Goal: Information Seeking & Learning: Compare options

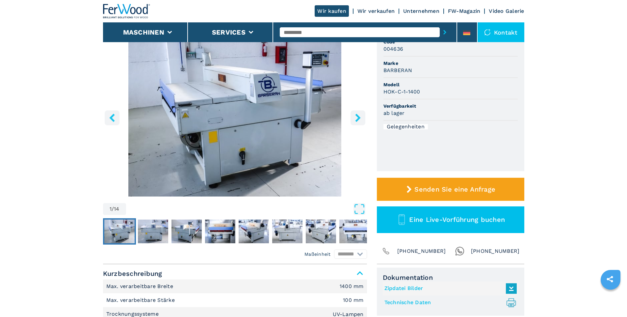
scroll to position [99, 0]
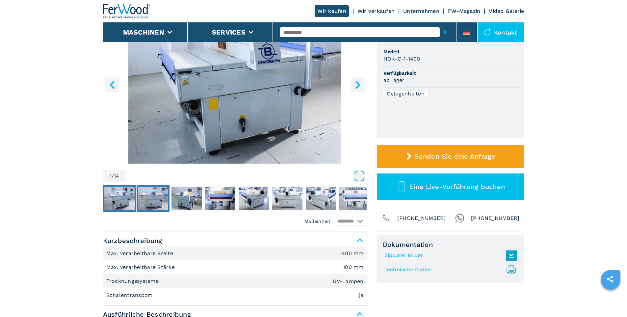
click at [156, 201] on img "Go to Slide 2" at bounding box center [153, 199] width 30 height 24
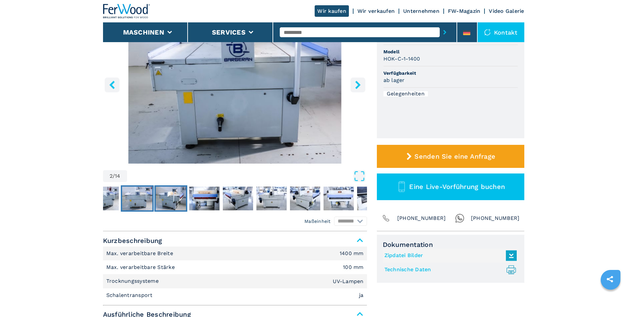
click at [174, 198] on img "Go to Slide 3" at bounding box center [171, 199] width 30 height 24
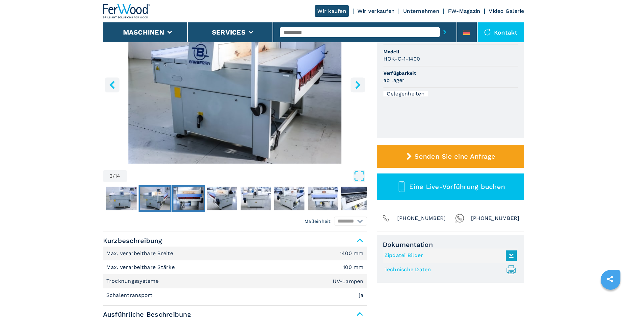
click at [195, 198] on img "Go to Slide 4" at bounding box center [189, 199] width 30 height 24
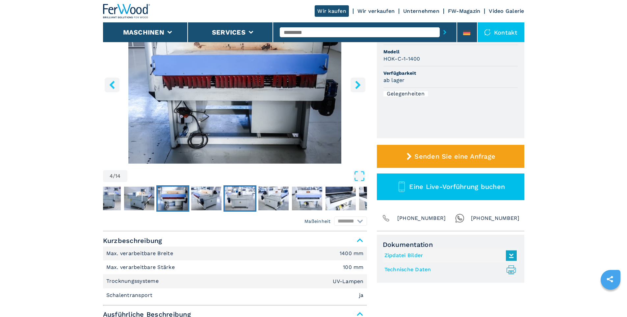
click at [236, 200] on img "Go to Slide 6" at bounding box center [240, 199] width 30 height 24
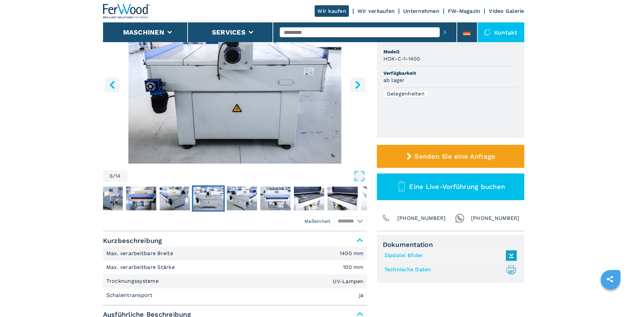
click at [216, 204] on img "Go to Slide 6" at bounding box center [208, 199] width 30 height 24
click at [178, 205] on img "Go to Slide 5" at bounding box center [175, 199] width 30 height 24
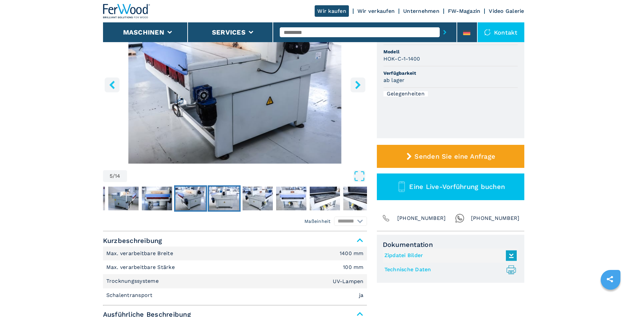
click at [223, 204] on img "Go to Slide 6" at bounding box center [224, 199] width 30 height 24
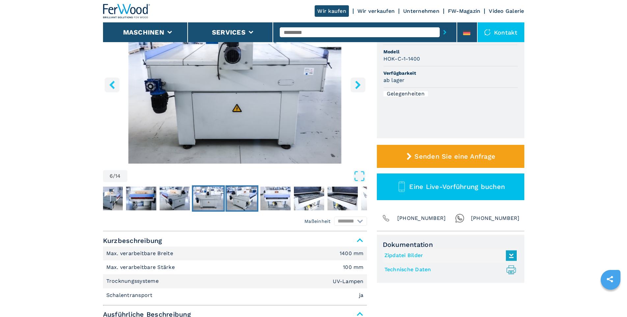
click at [257, 199] on button "Go to Slide 7" at bounding box center [242, 198] width 33 height 26
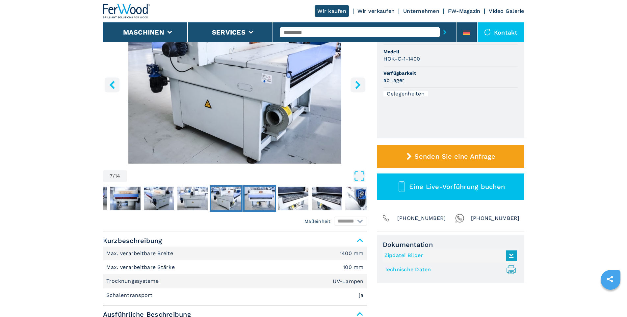
click at [269, 199] on img "Go to Slide 8" at bounding box center [260, 199] width 30 height 24
click at [283, 199] on img "Go to Slide 9" at bounding box center [293, 199] width 30 height 24
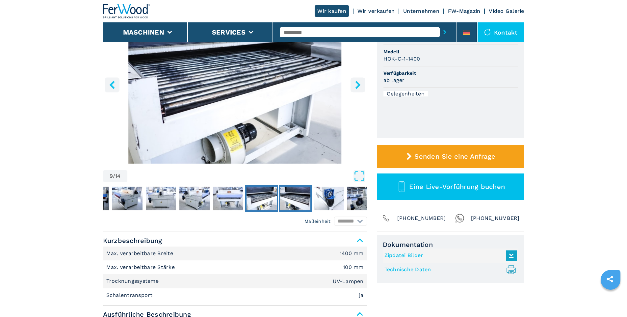
click at [292, 199] on img "Go to Slide 10" at bounding box center [295, 199] width 30 height 24
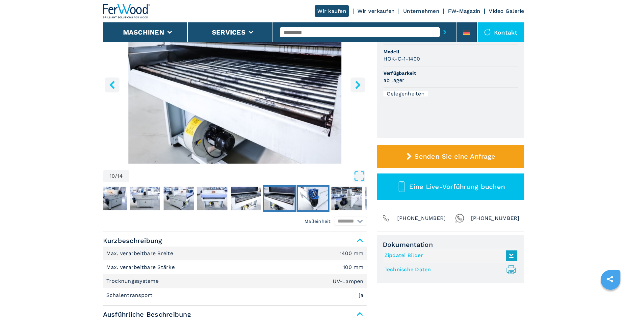
click at [318, 197] on img "Go to Slide 11" at bounding box center [313, 199] width 30 height 24
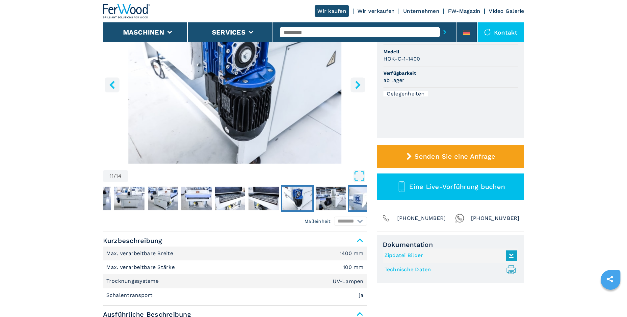
click at [353, 196] on img "Go to Slide 13" at bounding box center [364, 199] width 30 height 24
click at [343, 198] on img "Go to Slide 12" at bounding box center [331, 199] width 30 height 24
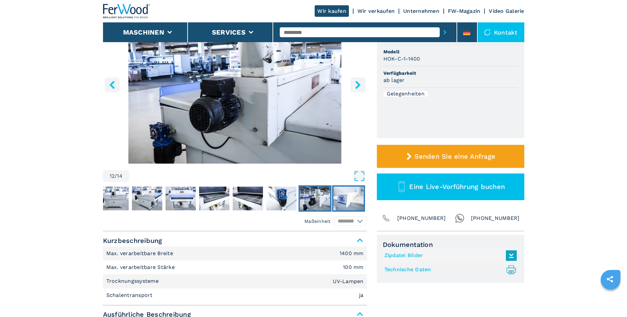
click at [354, 198] on img "Go to Slide 13" at bounding box center [349, 199] width 30 height 24
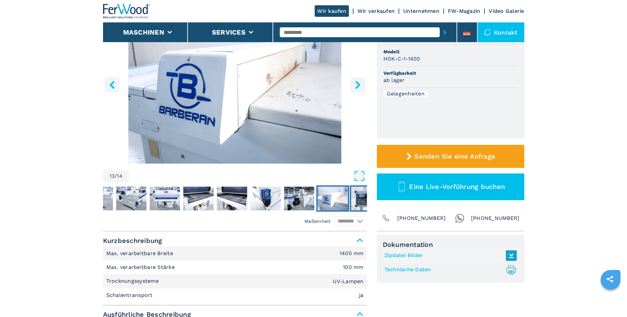
click at [363, 199] on img "Go to Slide 14" at bounding box center [366, 199] width 30 height 24
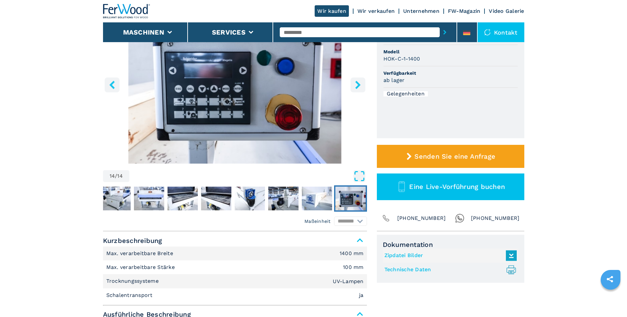
click at [358, 174] on icon "Open Fullscreen" at bounding box center [360, 176] width 12 height 12
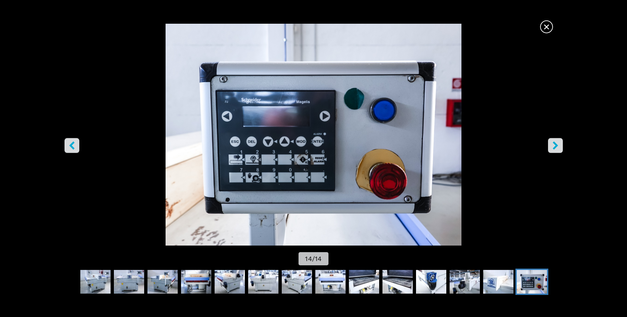
click at [554, 147] on icon "right-button" at bounding box center [556, 145] width 8 height 8
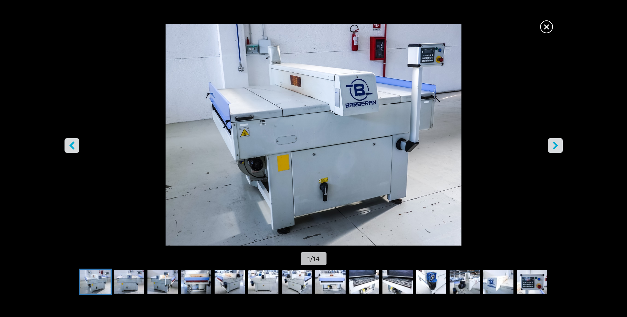
click at [554, 147] on icon "right-button" at bounding box center [556, 145] width 8 height 8
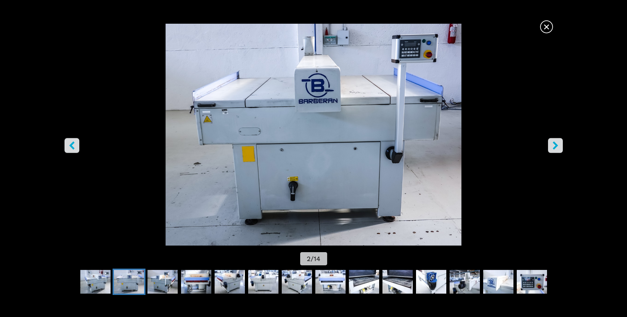
click at [554, 147] on icon "right-button" at bounding box center [556, 145] width 8 height 8
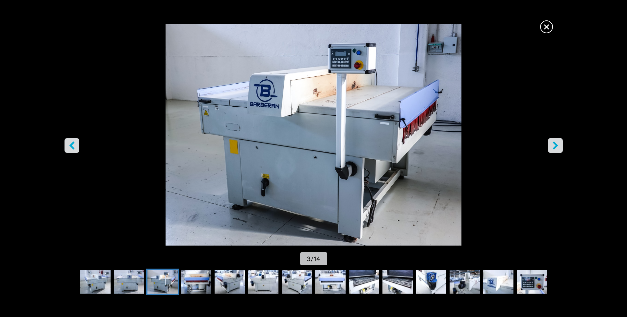
click at [554, 147] on icon "right-button" at bounding box center [556, 145] width 8 height 8
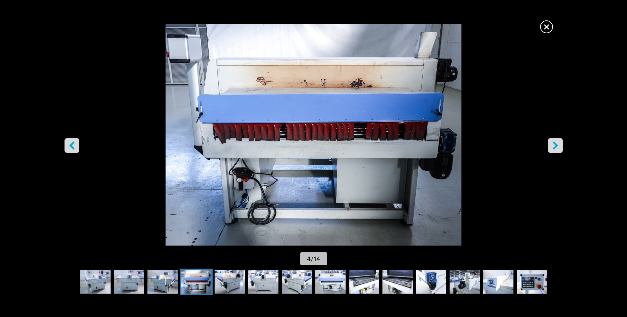
click at [554, 147] on icon "right-button" at bounding box center [556, 145] width 8 height 8
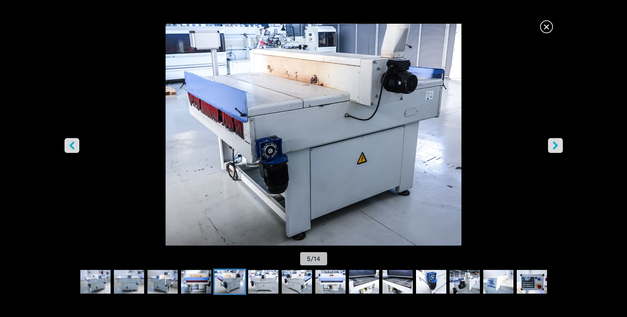
click at [554, 147] on icon "right-button" at bounding box center [556, 145] width 8 height 8
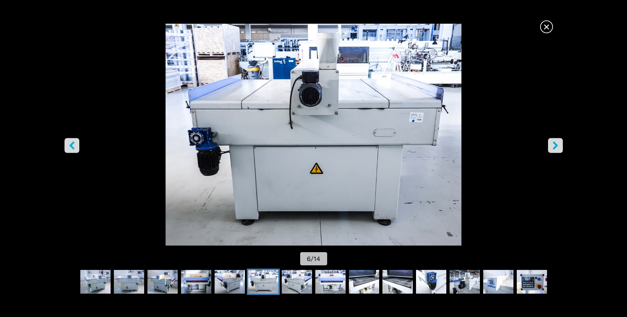
click at [76, 146] on icon "left-button" at bounding box center [72, 145] width 8 height 8
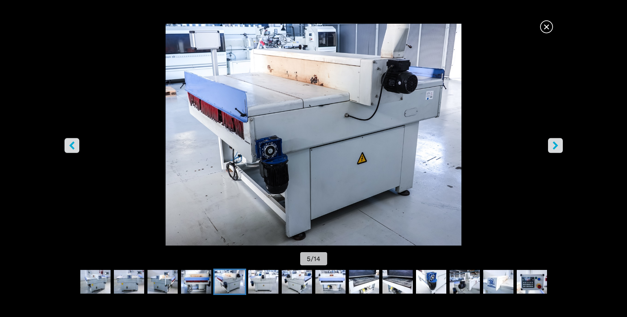
click at [553, 149] on icon "right-button" at bounding box center [556, 145] width 8 height 8
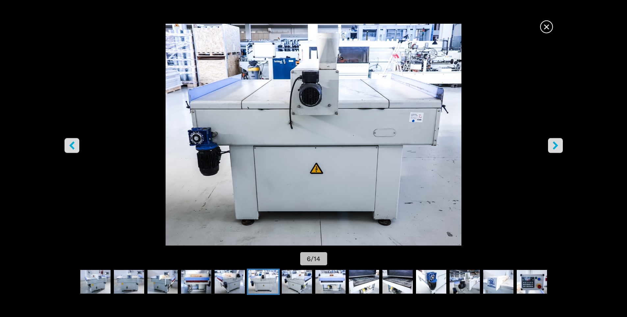
click at [553, 149] on icon "right-button" at bounding box center [556, 145] width 8 height 8
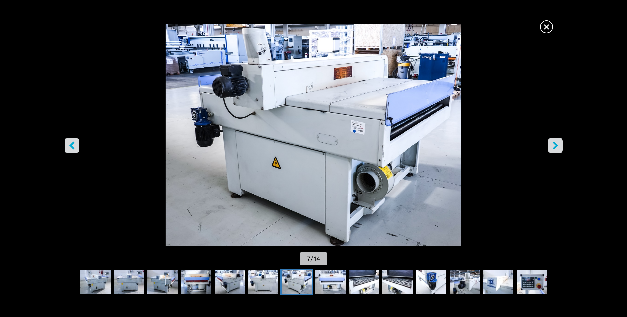
click at [552, 148] on icon "right-button" at bounding box center [556, 145] width 8 height 8
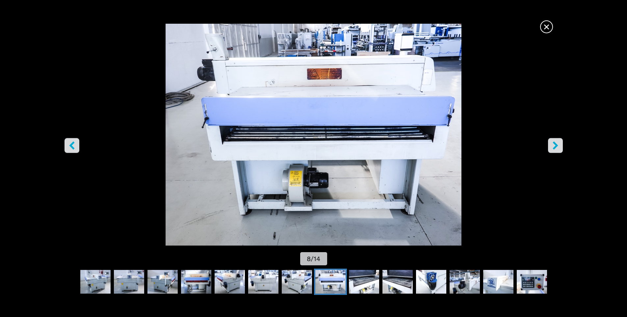
click at [552, 148] on icon "right-button" at bounding box center [556, 145] width 8 height 8
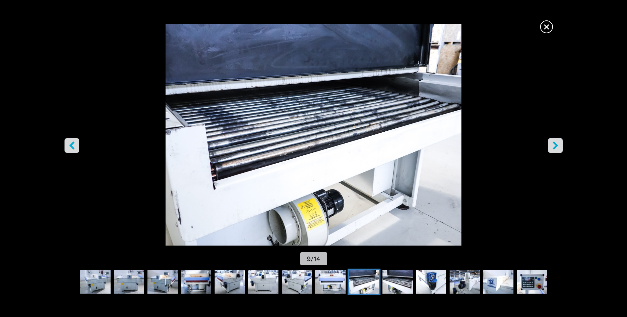
click at [552, 148] on icon "right-button" at bounding box center [556, 145] width 8 height 8
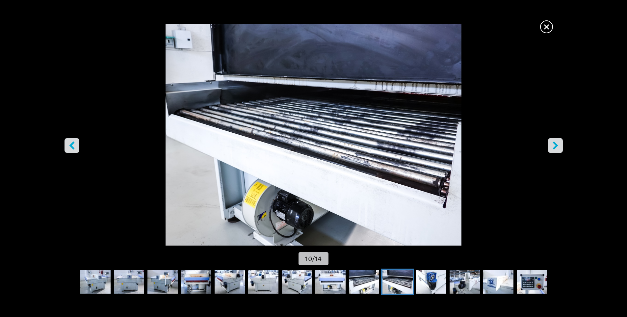
click at [552, 148] on icon "right-button" at bounding box center [556, 145] width 8 height 8
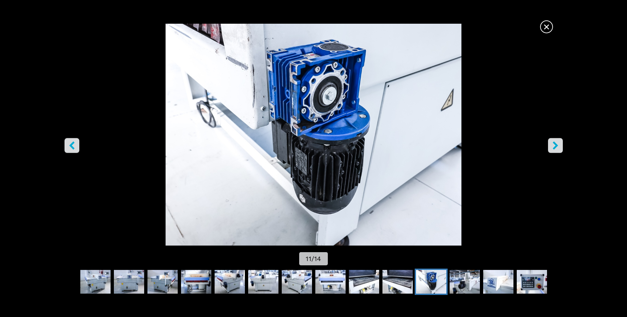
click at [548, 25] on span "×" at bounding box center [547, 26] width 12 height 12
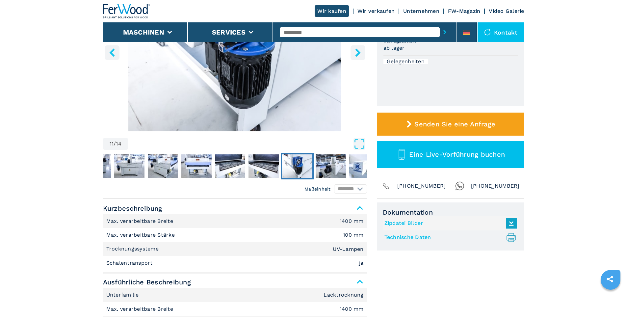
scroll to position [132, 0]
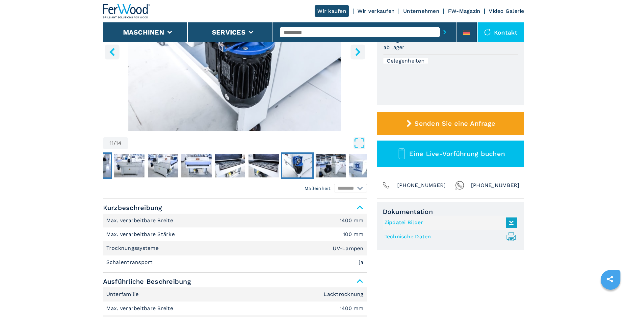
click at [109, 165] on img "Go to Slide 5" at bounding box center [96, 166] width 30 height 24
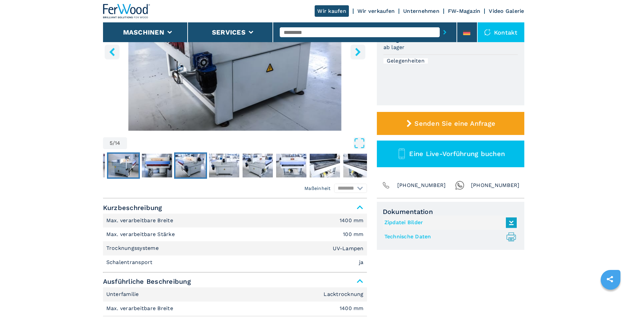
click at [118, 175] on img "Go to Slide 3" at bounding box center [123, 166] width 30 height 24
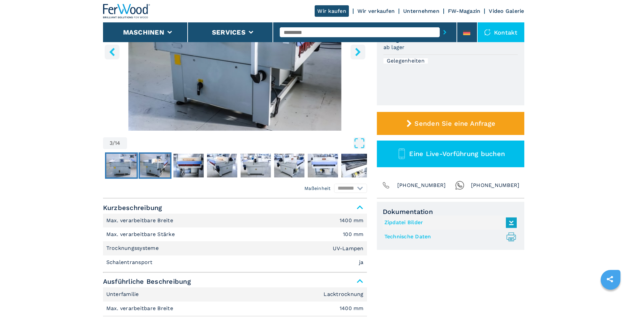
click at [118, 175] on img "Go to Slide 2" at bounding box center [121, 166] width 30 height 24
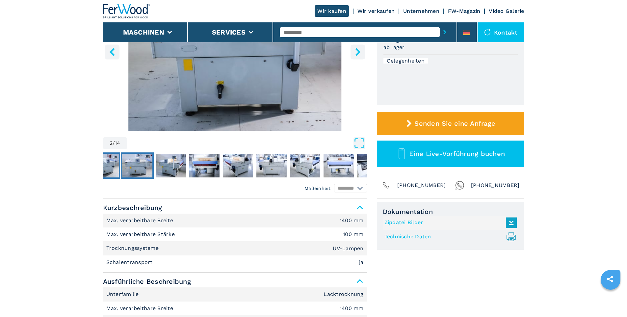
click at [111, 172] on img "Go to Slide 1" at bounding box center [104, 166] width 30 height 24
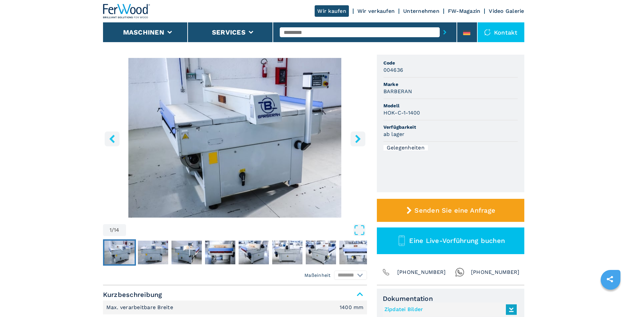
scroll to position [33, 0]
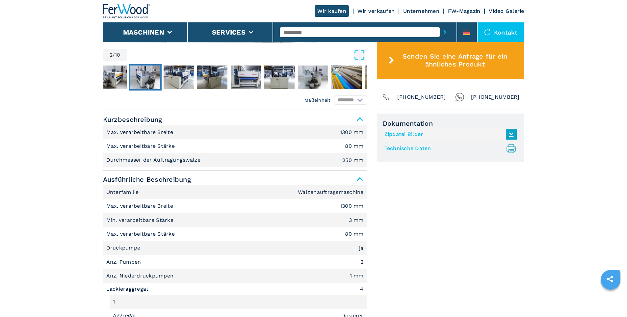
scroll to position [263, 0]
